Goal: Information Seeking & Learning: Learn about a topic

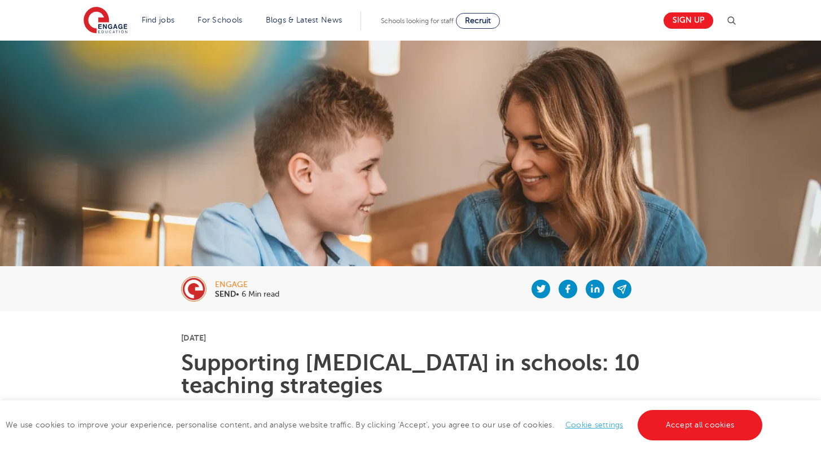
scroll to position [2388, 0]
